Goal: Information Seeking & Learning: Compare options

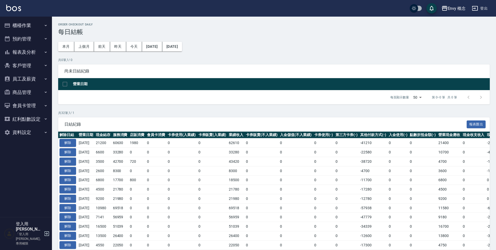
click at [33, 23] on button "櫃檯作業" at bounding box center [26, 25] width 48 height 13
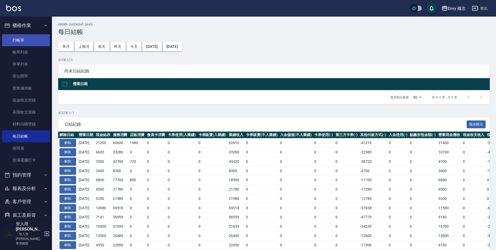
click at [33, 40] on link "打帳單" at bounding box center [26, 40] width 48 height 12
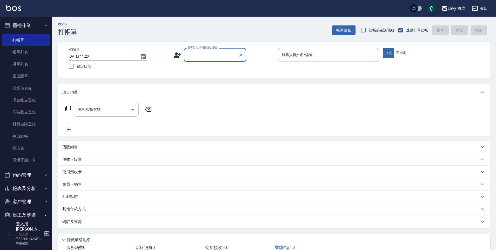
click at [195, 56] on input "顧客姓名/手機號碼/編號" at bounding box center [211, 54] width 50 height 9
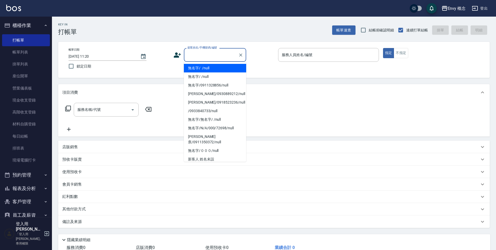
click at [203, 70] on li "無名字/ /null" at bounding box center [215, 68] width 62 height 9
type input "無名字/ /null"
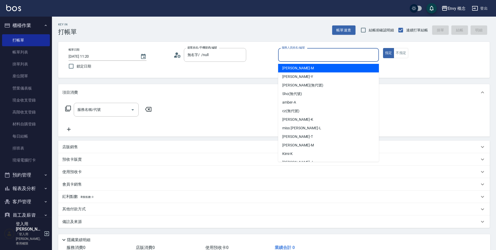
click at [292, 56] on input "服務人員姓名/編號" at bounding box center [328, 54] width 96 height 9
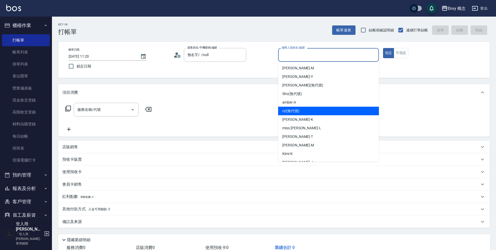
click at [298, 116] on div "Ken -K" at bounding box center [328, 119] width 101 height 9
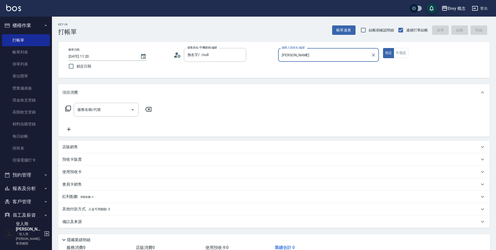
type input "Ken-K"
click at [101, 110] on input "服務名稱/代號" at bounding box center [102, 109] width 52 height 9
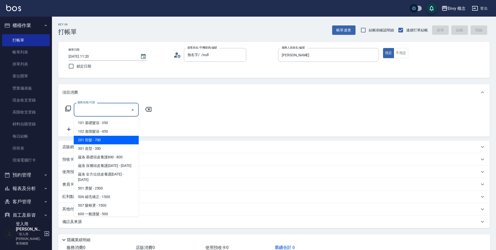
type input "˙"
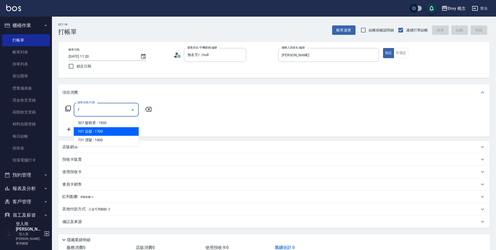
click at [96, 130] on span "701 染髮 - 1700" at bounding box center [106, 131] width 65 height 9
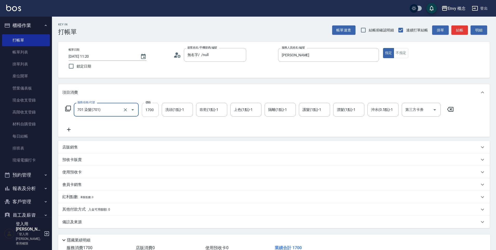
type input "701 染髮(701)"
click at [152, 112] on input "1700" at bounding box center [150, 110] width 17 height 14
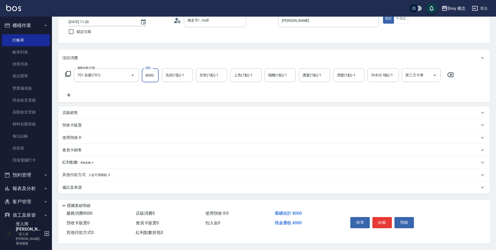
type input "8000"
click at [65, 176] on div "其他付款方式 入金可用餘額: 0" at bounding box center [273, 175] width 431 height 12
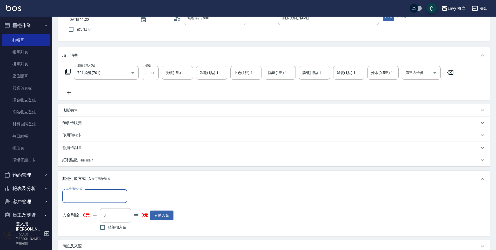
scroll to position [0, 0]
click at [86, 197] on input "其他付款方式" at bounding box center [95, 196] width 60 height 9
click at [89, 172] on span "信用卡" at bounding box center [94, 174] width 65 height 9
type input "信用卡"
click at [134, 196] on input "0" at bounding box center [149, 196] width 39 height 14
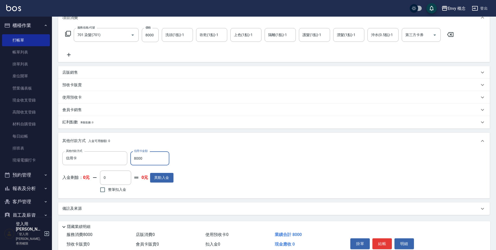
scroll to position [98, 0]
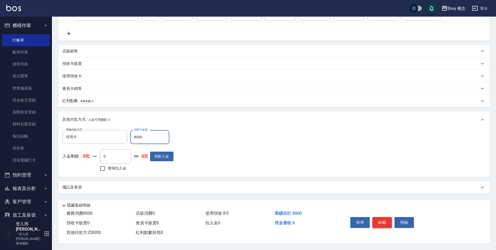
type input "8000"
click at [384, 222] on button "結帳" at bounding box center [381, 222] width 19 height 11
type input "2025/10/06 11:21"
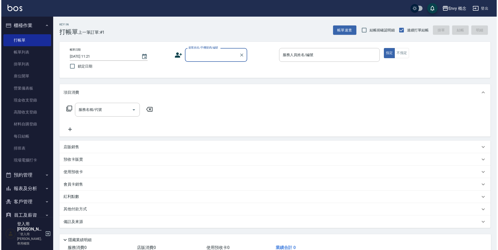
scroll to position [55, 0]
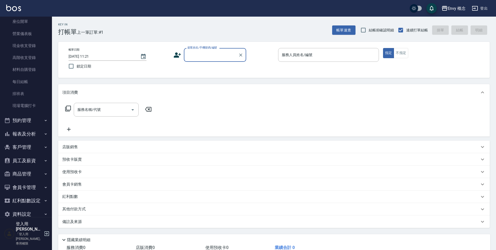
click at [487, 11] on button "登出" at bounding box center [480, 9] width 20 height 10
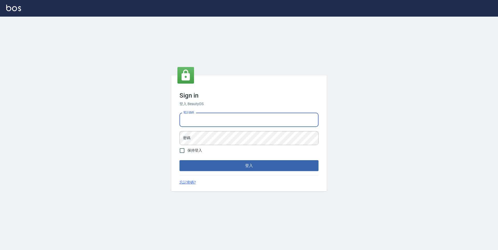
click at [217, 123] on input "電話號碼" at bounding box center [249, 120] width 139 height 14
type input "9990001234567"
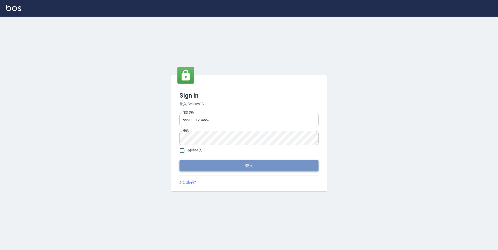
click at [232, 165] on button "登入" at bounding box center [249, 165] width 139 height 11
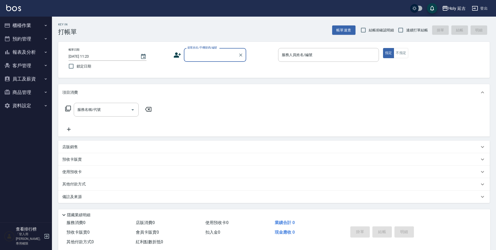
click at [37, 27] on button "櫃檯作業" at bounding box center [26, 25] width 48 height 13
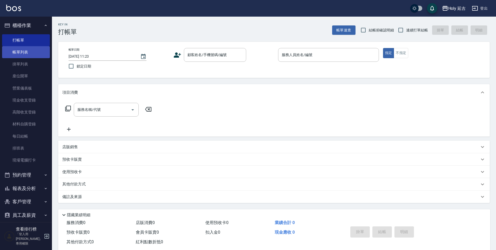
click at [31, 53] on link "帳單列表" at bounding box center [26, 52] width 48 height 12
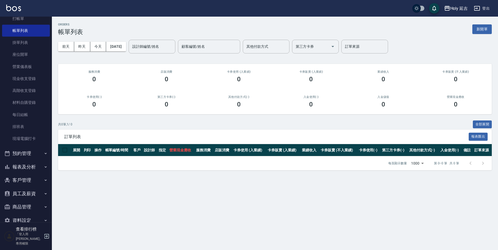
scroll to position [28, 0]
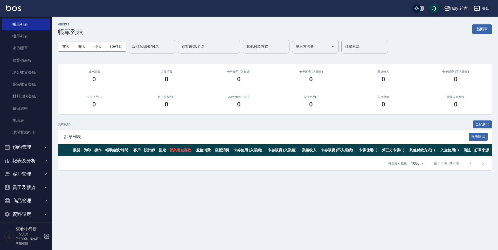
click at [29, 161] on button "報表及分析" at bounding box center [26, 160] width 48 height 13
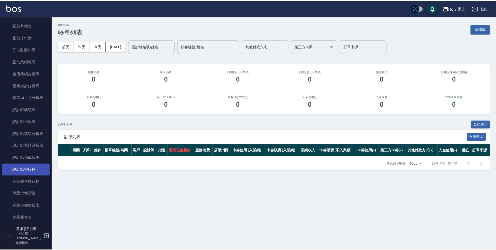
scroll to position [251, 0]
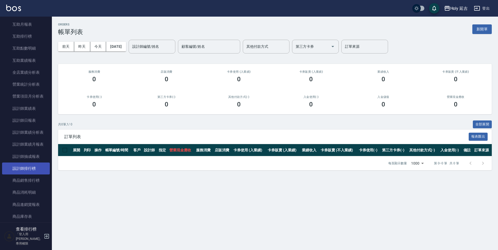
click at [35, 168] on link "設計師排行榜" at bounding box center [26, 169] width 48 height 12
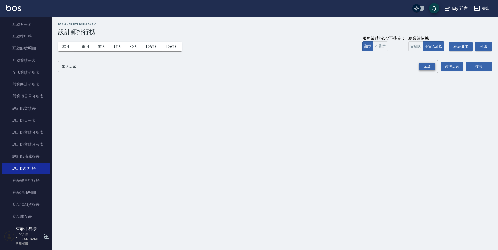
click at [428, 65] on div "全選" at bounding box center [427, 67] width 17 height 8
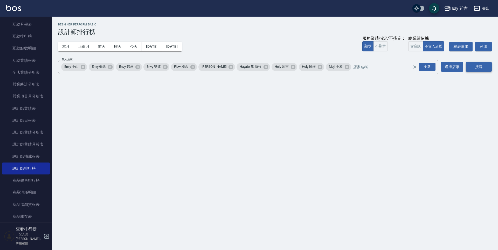
click at [479, 66] on button "搜尋" at bounding box center [479, 67] width 26 height 10
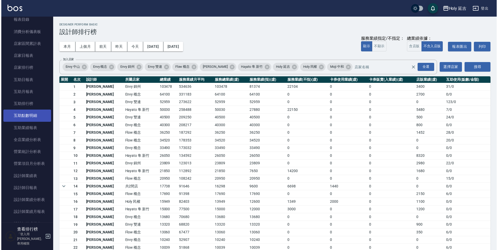
scroll to position [176, 0]
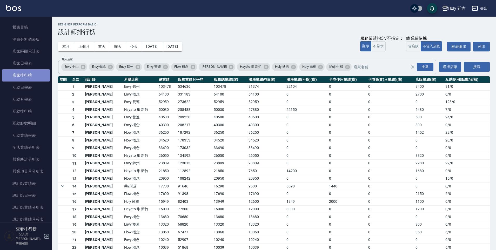
click at [32, 72] on link "店家排行榜" at bounding box center [26, 75] width 48 height 12
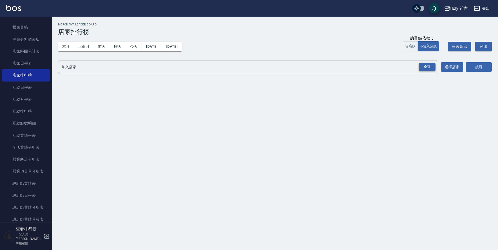
click at [424, 66] on div "全選" at bounding box center [427, 67] width 17 height 8
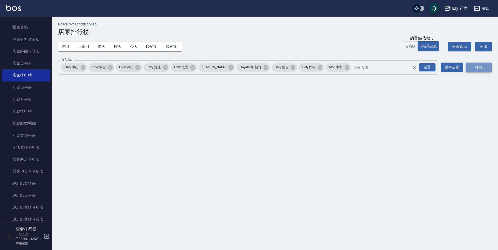
click at [485, 64] on button "搜尋" at bounding box center [479, 68] width 26 height 10
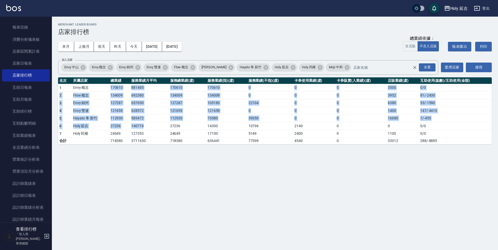
drag, startPoint x: 110, startPoint y: 88, endPoint x: 145, endPoint y: 124, distance: 50.7
click at [145, 124] on tbody "1 Envy 概念 170610 881485 170610 170610 0 0 0 3500 0 / 0 2 Flow 概念 134009 692380 …" at bounding box center [275, 114] width 434 height 60
click at [110, 104] on td "127287" at bounding box center [119, 103] width 21 height 8
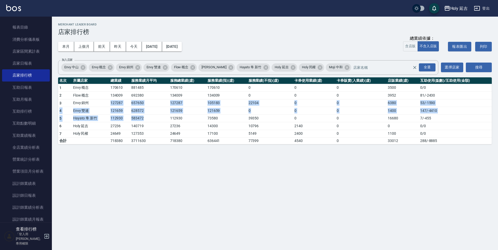
drag, startPoint x: 107, startPoint y: 104, endPoint x: 140, endPoint y: 122, distance: 37.2
click at [140, 122] on tbody "1 Envy 概念 170610 881485 170610 170610 0 0 0 3500 0 / 0 2 Flow 概念 134009 692380 …" at bounding box center [275, 114] width 434 height 60
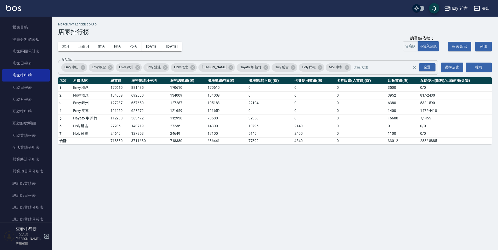
click at [142, 124] on td "140719" at bounding box center [149, 126] width 39 height 8
drag, startPoint x: 120, startPoint y: 120, endPoint x: 135, endPoint y: 126, distance: 16.2
click at [135, 126] on tbody "1 Envy 概念 170610 881485 170610 170610 0 0 0 3500 0 / 0 2 Flow 概念 134009 692380 …" at bounding box center [275, 114] width 434 height 60
click at [136, 128] on td "140719" at bounding box center [149, 126] width 39 height 8
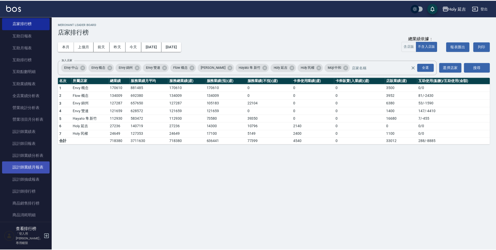
scroll to position [230, 0]
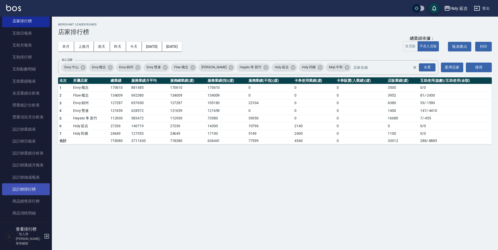
click at [33, 186] on link "設計師排行榜" at bounding box center [26, 189] width 48 height 12
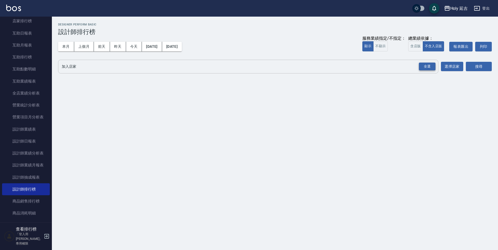
click at [425, 67] on div "全選" at bounding box center [427, 67] width 17 height 8
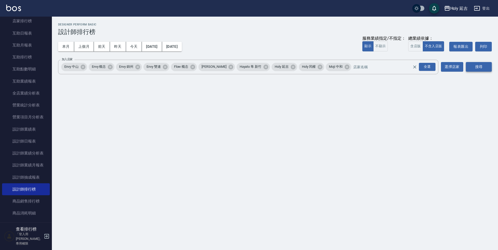
click at [476, 65] on button "搜尋" at bounding box center [479, 67] width 26 height 10
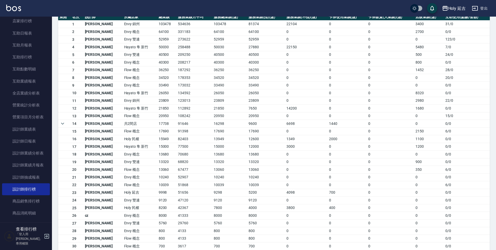
scroll to position [66, 0]
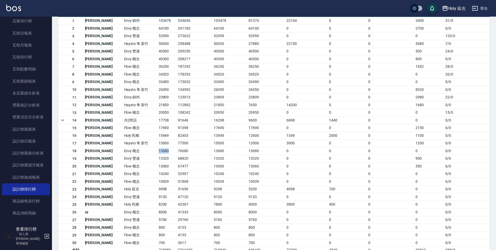
drag, startPoint x: 134, startPoint y: 151, endPoint x: 154, endPoint y: 153, distance: 20.1
click at [154, 153] on tr "18 王冠憲 Envy 概念 13680 70680 13680 13680 0 0 0 0 0 / 0" at bounding box center [273, 151] width 431 height 8
click at [157, 153] on td "13680" at bounding box center [166, 151] width 19 height 8
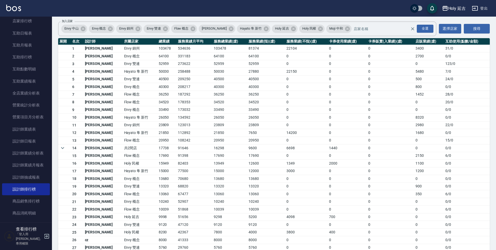
scroll to position [31, 0]
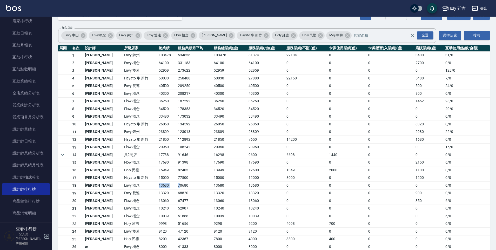
drag, startPoint x: 141, startPoint y: 185, endPoint x: 163, endPoint y: 187, distance: 21.1
click at [163, 187] on tr "18 王冠憲 Envy 概念 13680 70680 13680 13680 0 0 0 0 0 / 0" at bounding box center [273, 186] width 431 height 8
click at [177, 187] on td "70680" at bounding box center [195, 186] width 36 height 8
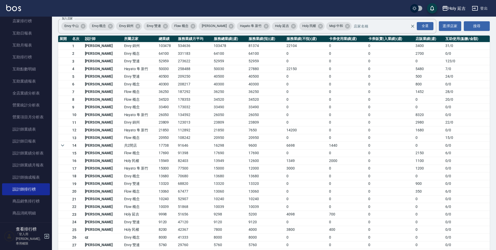
scroll to position [45, 0]
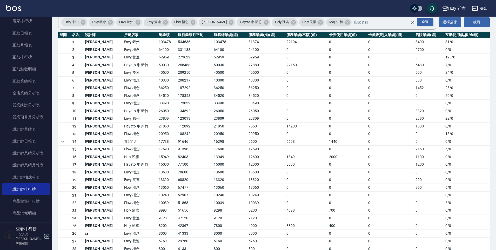
drag, startPoint x: 105, startPoint y: 141, endPoint x: 117, endPoint y: 138, distance: 13.1
click at [123, 138] on td "共2間店" at bounding box center [140, 142] width 35 height 8
click at [123, 142] on td "共2間店" at bounding box center [140, 142] width 35 height 8
drag, startPoint x: 103, startPoint y: 143, endPoint x: 118, endPoint y: 141, distance: 15.6
click at [118, 141] on tr "14 陳旻 共2間店 17738 91646 16298 9600 6698 1440 0 0 0 / 0" at bounding box center [273, 142] width 431 height 8
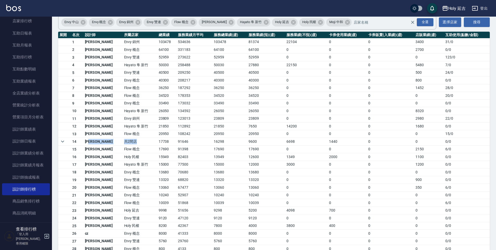
click at [123, 143] on td "共2間店" at bounding box center [140, 142] width 35 height 8
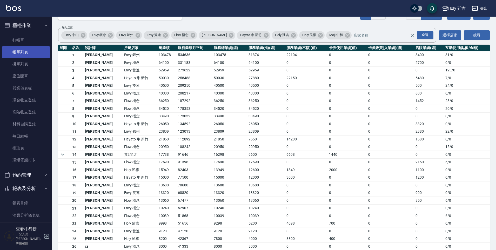
scroll to position [29, 0]
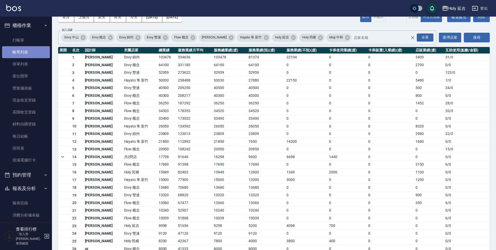
click at [34, 54] on link "帳單列表" at bounding box center [26, 52] width 48 height 12
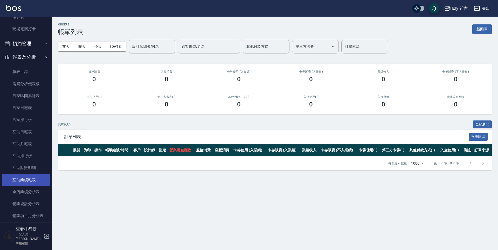
scroll to position [189, 0]
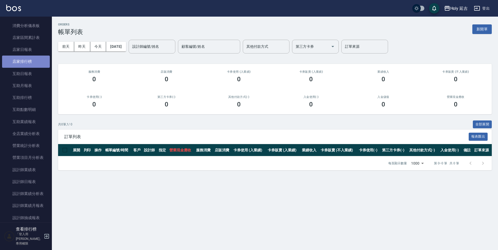
click at [34, 63] on link "店家排行榜" at bounding box center [26, 62] width 48 height 12
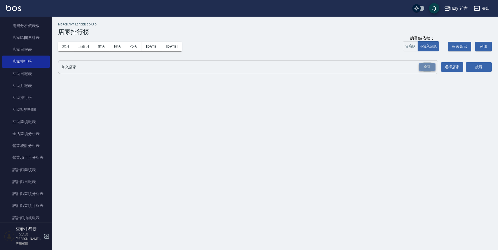
click at [434, 66] on div "全選" at bounding box center [427, 67] width 17 height 8
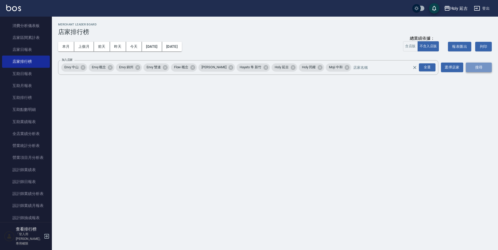
click at [480, 68] on button "搜尋" at bounding box center [479, 68] width 26 height 10
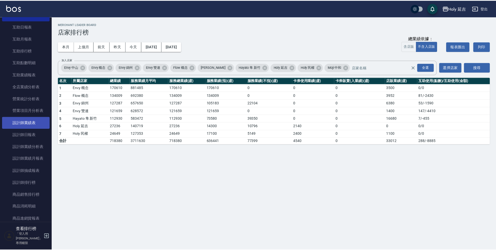
scroll to position [298, 0]
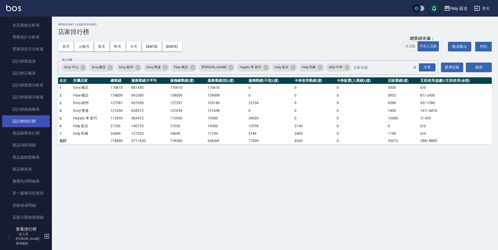
click at [33, 122] on link "設計師排行榜" at bounding box center [26, 121] width 48 height 12
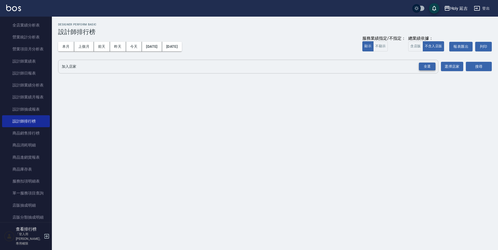
click at [423, 65] on div "全選" at bounding box center [427, 67] width 17 height 8
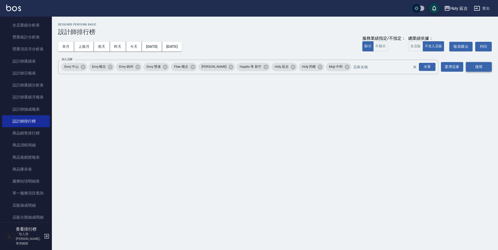
click at [485, 65] on button "搜尋" at bounding box center [479, 67] width 26 height 10
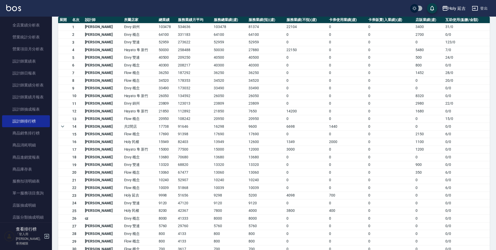
scroll to position [71, 0]
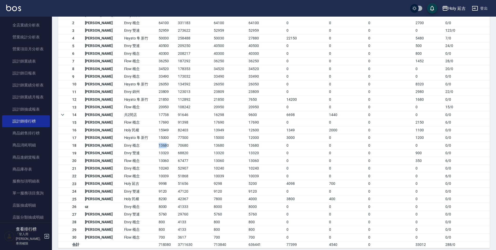
drag, startPoint x: 140, startPoint y: 146, endPoint x: 149, endPoint y: 148, distance: 9.8
click at [157, 148] on td "13680" at bounding box center [166, 146] width 19 height 8
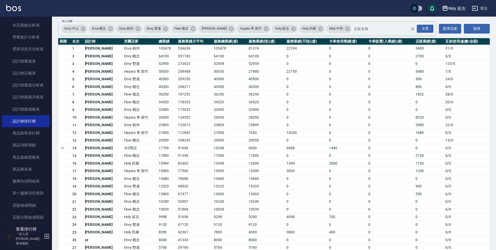
scroll to position [39, 0]
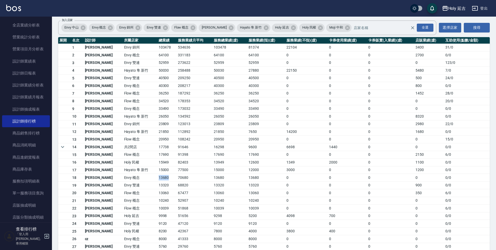
drag, startPoint x: 139, startPoint y: 177, endPoint x: 154, endPoint y: 177, distance: 15.3
click at [154, 177] on tr "18 王冠憲 Envy 概念 13680 70680 13680 13680 0 0 0 0 0 / 0" at bounding box center [273, 178] width 431 height 8
click at [157, 177] on td "13680" at bounding box center [166, 178] width 19 height 8
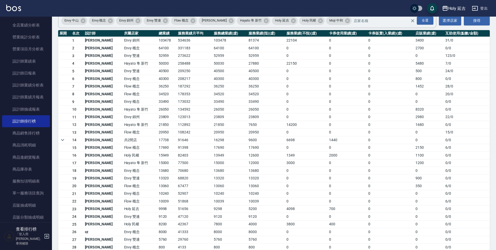
scroll to position [52, 0]
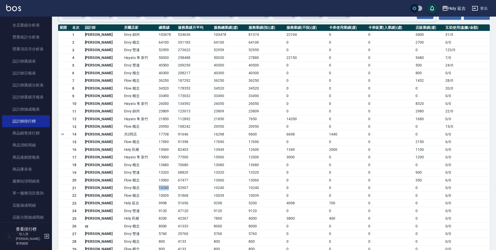
drag, startPoint x: 141, startPoint y: 188, endPoint x: 155, endPoint y: 187, distance: 14.0
click at [157, 187] on td "10240" at bounding box center [166, 188] width 19 height 8
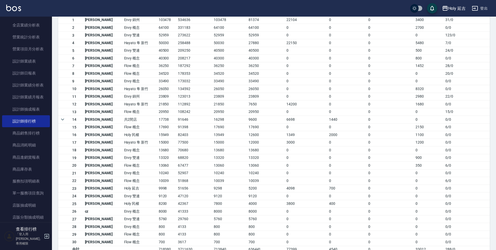
scroll to position [73, 0]
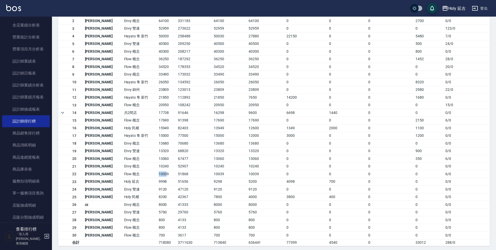
drag, startPoint x: 140, startPoint y: 174, endPoint x: 149, endPoint y: 174, distance: 8.6
click at [157, 174] on td "10039" at bounding box center [166, 174] width 19 height 8
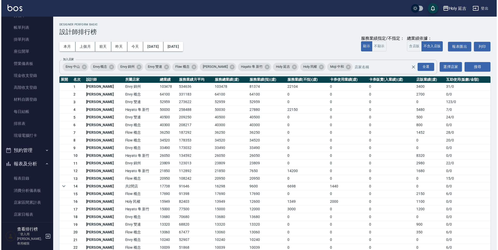
scroll to position [0, 0]
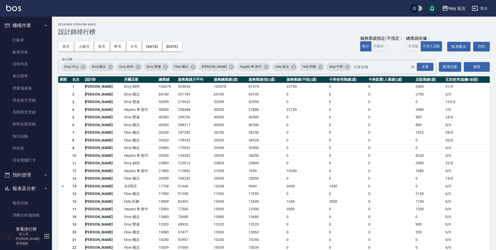
click at [454, 5] on div "Holy 延吉" at bounding box center [457, 8] width 18 height 6
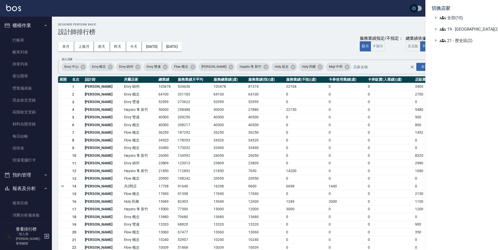
click at [378, 22] on div at bounding box center [249, 125] width 498 height 250
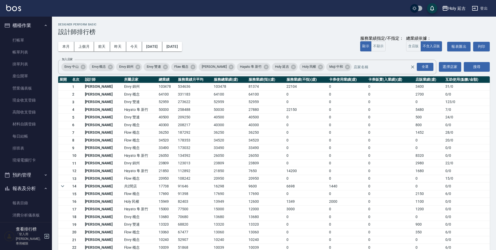
click at [485, 8] on button "登出" at bounding box center [480, 9] width 20 height 10
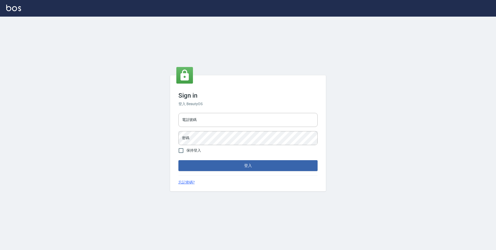
type input "9990001234567"
drag, startPoint x: 0, startPoint y: 0, endPoint x: 177, endPoint y: 121, distance: 214.5
click at [177, 121] on div "Sign in 登入 BeautyOS 電話號碼 [PHONE_NUMBER] 電話號碼 密碼 密碼 保持登入 登入 忘記密碼?" at bounding box center [249, 133] width 156 height 116
type input "0930889212"
click at [223, 169] on button "登入" at bounding box center [249, 165] width 139 height 11
